Goal: Check status: Check status

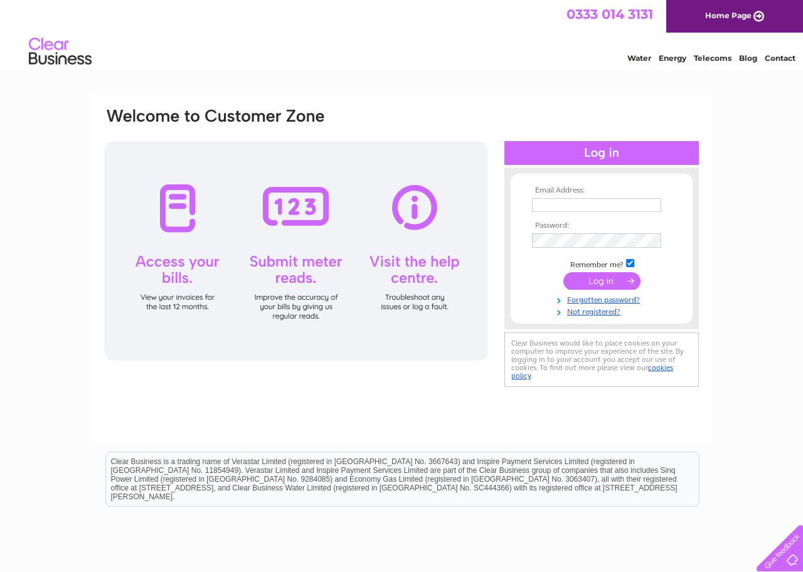
click at [583, 201] on input "text" at bounding box center [596, 205] width 129 height 14
click at [583, 206] on input "text" at bounding box center [597, 205] width 130 height 15
type input "s"
type input "[EMAIL_ADDRESS][DOMAIN_NAME]"
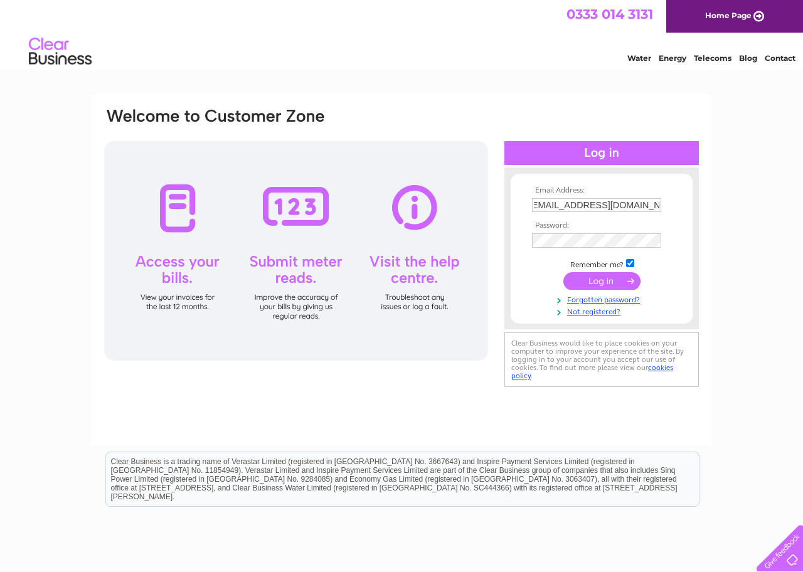
click at [584, 287] on input "submit" at bounding box center [601, 281] width 77 height 18
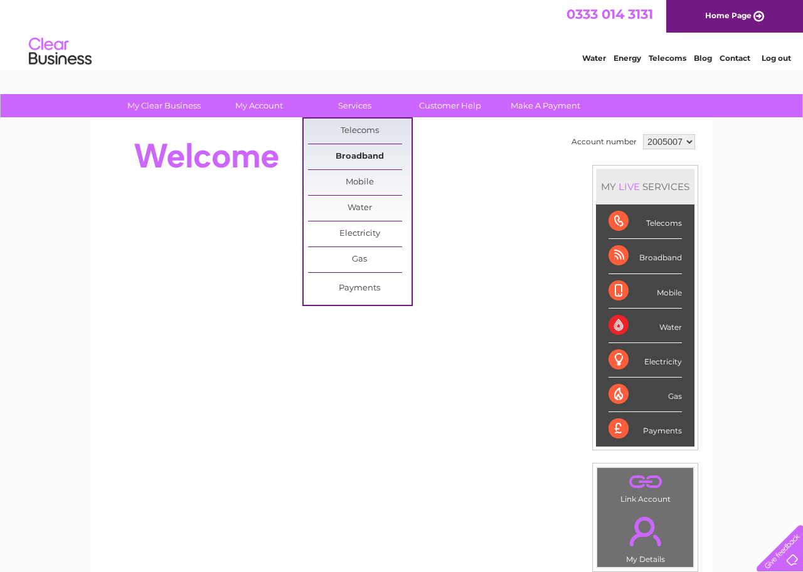
click at [354, 156] on link "Broadband" at bounding box center [359, 156] width 103 height 25
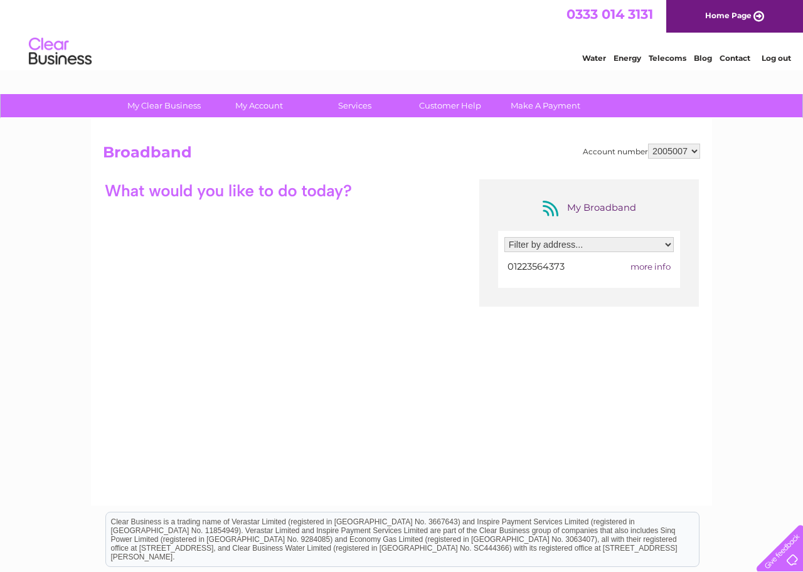
click at [504, 237] on select "Filter by address... 8 Supanee Court, Frenchs Road, Cambridge, Cambridgeshire, …" at bounding box center [588, 244] width 169 height 15
select select "2127298"
click option "8 Supanee Court, Frenchs Road, Cambridge, Cambridgeshire, CB4 3LB" at bounding box center [0, 0] width 0 height 0
click at [278, 189] on div at bounding box center [228, 190] width 251 height 22
drag, startPoint x: 279, startPoint y: 221, endPoint x: 290, endPoint y: 240, distance: 22.3
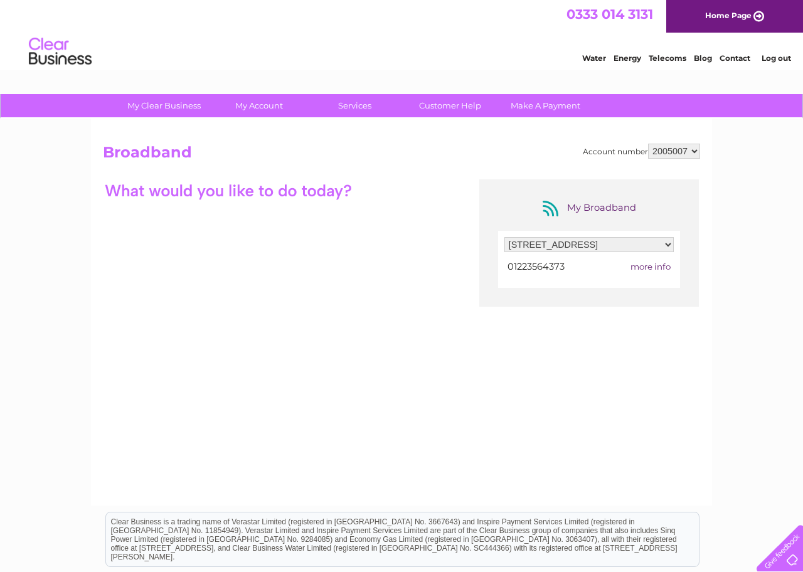
click at [278, 221] on div "My Broadband Filter by address... 8 Supanee Court, Frenchs Road, Cambridge, Cam…" at bounding box center [401, 301] width 597 height 245
click at [290, 240] on div "My Broadband Filter by address... 8 Supanee Court, Frenchs Road, Cambridge, Cam…" at bounding box center [401, 301] width 597 height 245
drag, startPoint x: 349, startPoint y: 273, endPoint x: 386, endPoint y: 287, distance: 40.3
click at [347, 273] on div "My Broadband Filter by address... 8 Supanee Court, Frenchs Road, Cambridge, Cam…" at bounding box center [401, 301] width 597 height 245
drag, startPoint x: 386, startPoint y: 287, endPoint x: 599, endPoint y: 300, distance: 213.0
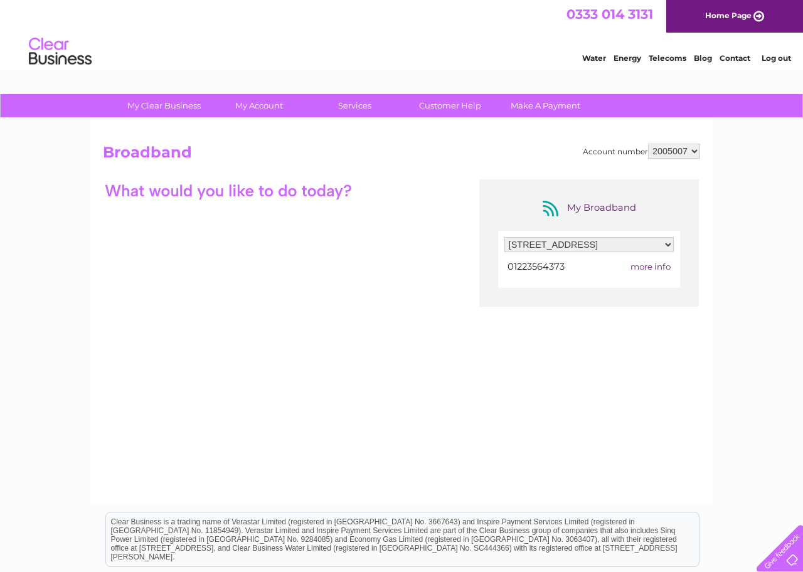
click at [400, 287] on div "My Broadband Filter by address... 8 Supanee Court, Frenchs Road, Cambridge, Cam…" at bounding box center [401, 301] width 597 height 245
click at [655, 270] on span "more info" at bounding box center [650, 267] width 40 height 10
click at [639, 267] on span "more info" at bounding box center [650, 267] width 40 height 10
click at [247, 214] on div "My Broadband Filter by address... 8 Supanee Court, Frenchs Road, Cambridge, Cam…" at bounding box center [401, 301] width 597 height 245
click at [257, 269] on div "My Broadband Filter by address... 8 Supanee Court, Frenchs Road, Cambridge, Cam…" at bounding box center [401, 301] width 597 height 245
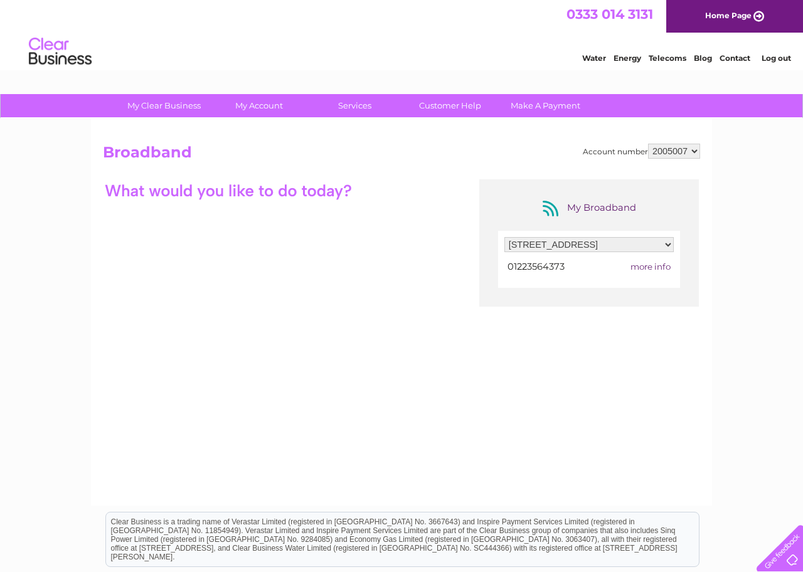
click at [257, 282] on div "My Broadband Filter by address... 8 Supanee Court, Frenchs Road, Cambridge, Cam…" at bounding box center [401, 301] width 597 height 245
drag, startPoint x: 265, startPoint y: 307, endPoint x: 296, endPoint y: 363, distance: 64.0
click at [265, 309] on div "My Broadband Filter by address... 8 Supanee Court, Frenchs Road, Cambridge, Cam…" at bounding box center [401, 301] width 597 height 245
drag, startPoint x: 296, startPoint y: 363, endPoint x: 395, endPoint y: 415, distance: 112.2
click at [309, 366] on div "My Broadband Filter by address... 8 Supanee Court, Frenchs Road, Cambridge, Cam…" at bounding box center [401, 301] width 597 height 245
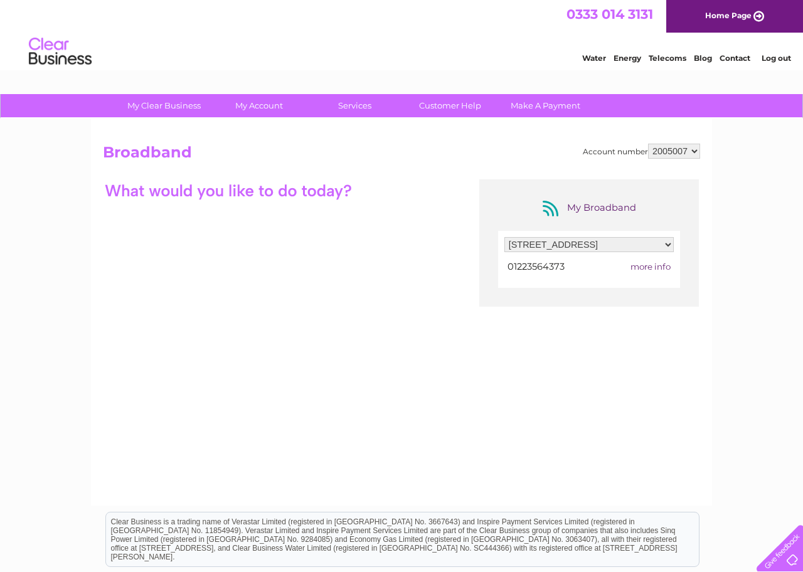
drag, startPoint x: 395, startPoint y: 415, endPoint x: 430, endPoint y: 412, distance: 35.3
click at [391, 413] on div "My Broadband Filter by address... 8 Supanee Court, Frenchs Road, Cambridge, Cam…" at bounding box center [401, 301] width 597 height 245
drag, startPoint x: 475, startPoint y: 408, endPoint x: 692, endPoint y: 368, distance: 220.6
click at [503, 394] on div "My Broadband Filter by address... 8 Supanee Court, Frenchs Road, Cambridge, Cam…" at bounding box center [401, 301] width 597 height 245
drag, startPoint x: 692, startPoint y: 368, endPoint x: 771, endPoint y: 348, distance: 80.9
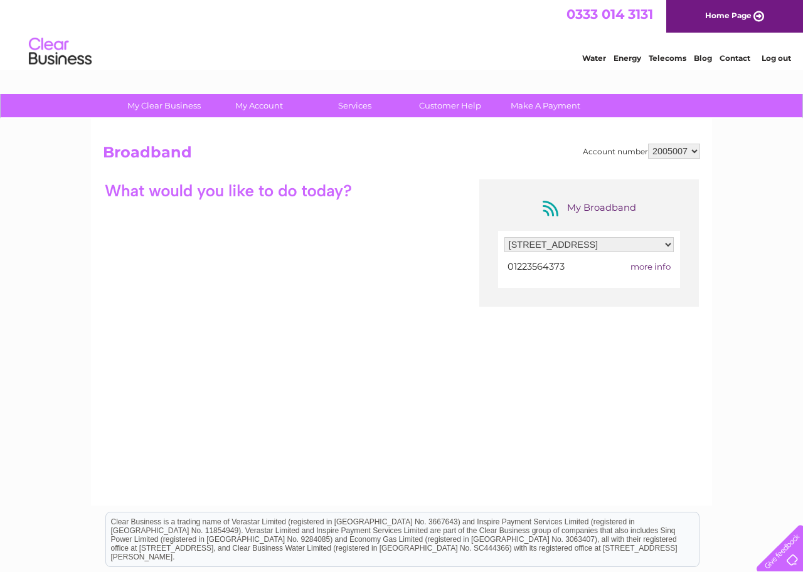
click at [703, 363] on div "Account number 2005007 Broadband My Broadband Filter by address... 8 Supanee Co…" at bounding box center [401, 312] width 621 height 387
drag, startPoint x: 771, startPoint y: 348, endPoint x: 758, endPoint y: 329, distance: 23.1
click at [770, 346] on div "My Clear Business Login Details My Details My Preferences Link Account My Accou…" at bounding box center [401, 407] width 803 height 626
click at [758, 329] on div "My Clear Business Login Details My Details My Preferences Link Account My Accou…" at bounding box center [401, 407] width 803 height 626
click at [719, 386] on div "My Clear Business Login Details My Details My Preferences Link Account My Accou…" at bounding box center [401, 407] width 803 height 626
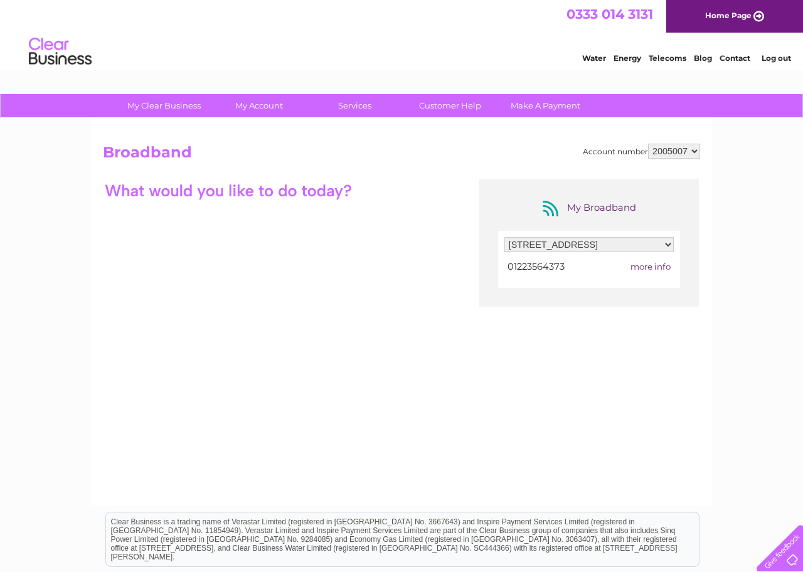
click at [618, 390] on div "Account number 2005007 Broadband My Broadband Filter by address... 8 Supanee Co…" at bounding box center [401, 312] width 621 height 387
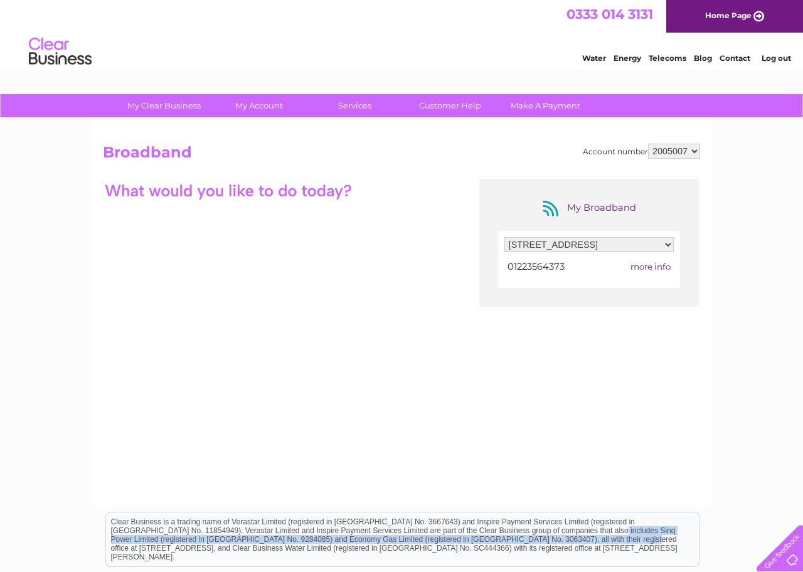
click at [491, 538] on div "Clear Business is a trading name of Verastar Limited (registered in [GEOGRAPHIC…" at bounding box center [402, 539] width 593 height 54
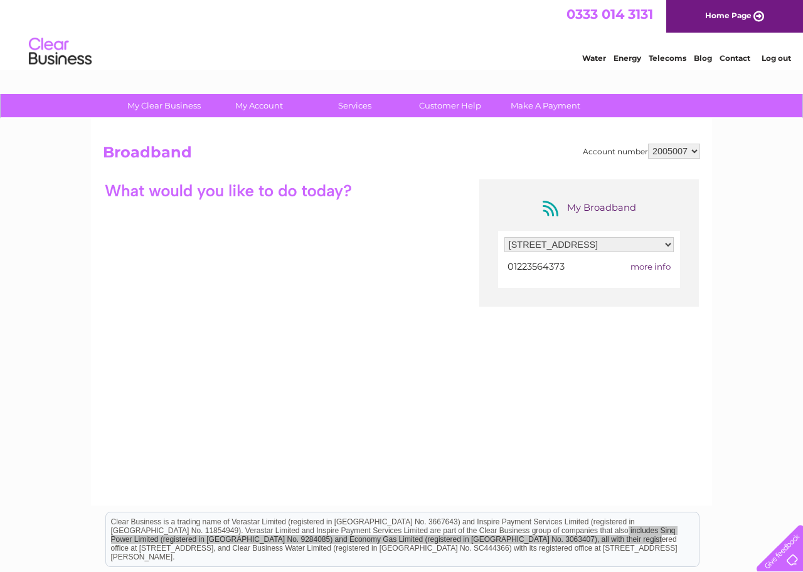
click at [651, 271] on span "more info" at bounding box center [650, 267] width 40 height 10
click at [650, 269] on span "more info" at bounding box center [650, 267] width 40 height 10
click at [451, 106] on link "Customer Help" at bounding box center [449, 105] width 103 height 23
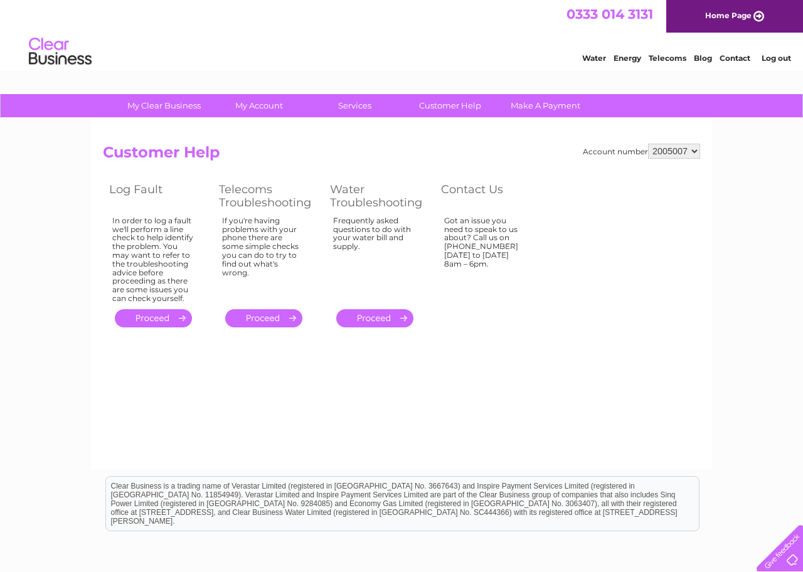
click at [161, 321] on link "." at bounding box center [153, 318] width 77 height 18
